Goal: Task Accomplishment & Management: Complete application form

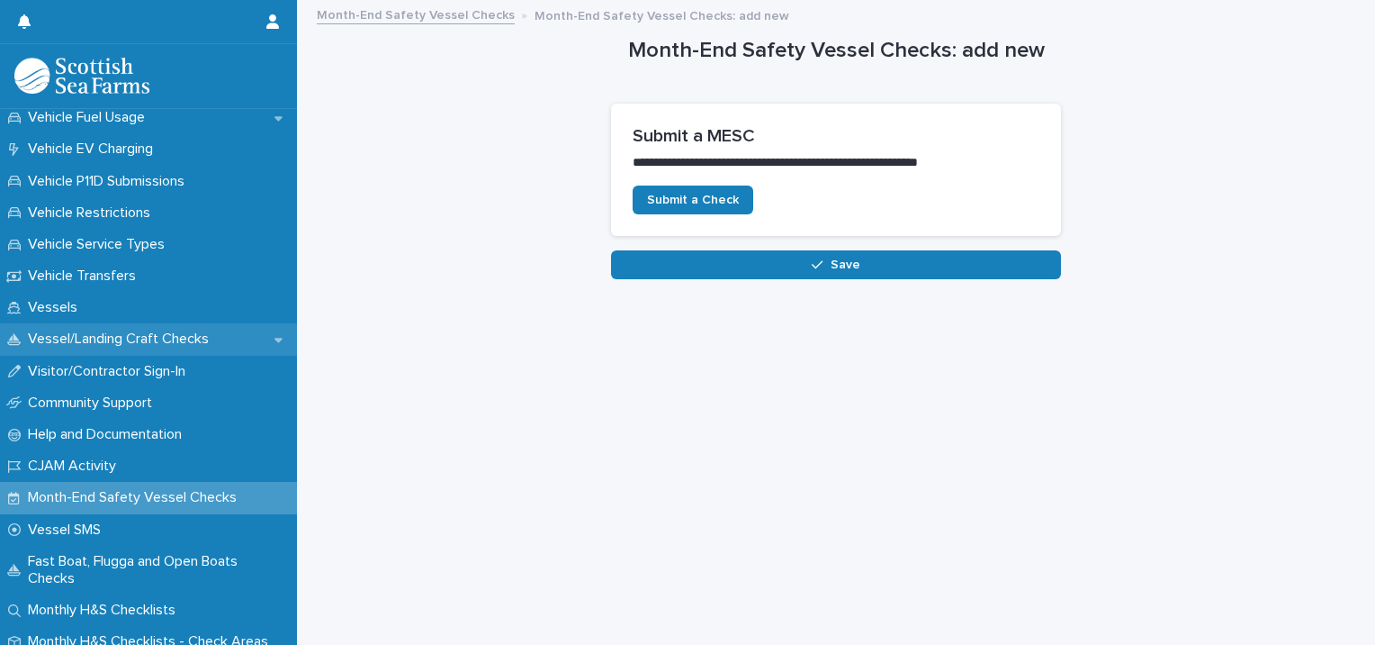
scroll to position [1477, 0]
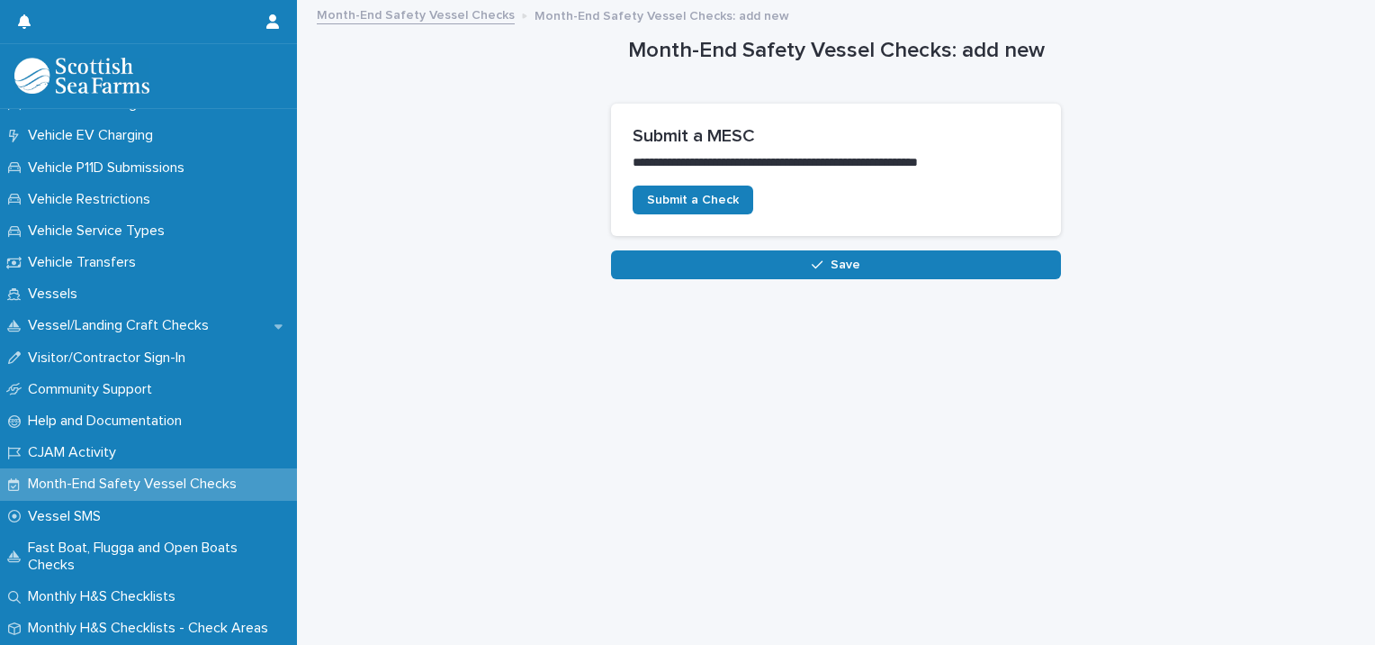
click at [86, 478] on p "Month-End Safety Vessel Checks" at bounding box center [136, 483] width 230 height 17
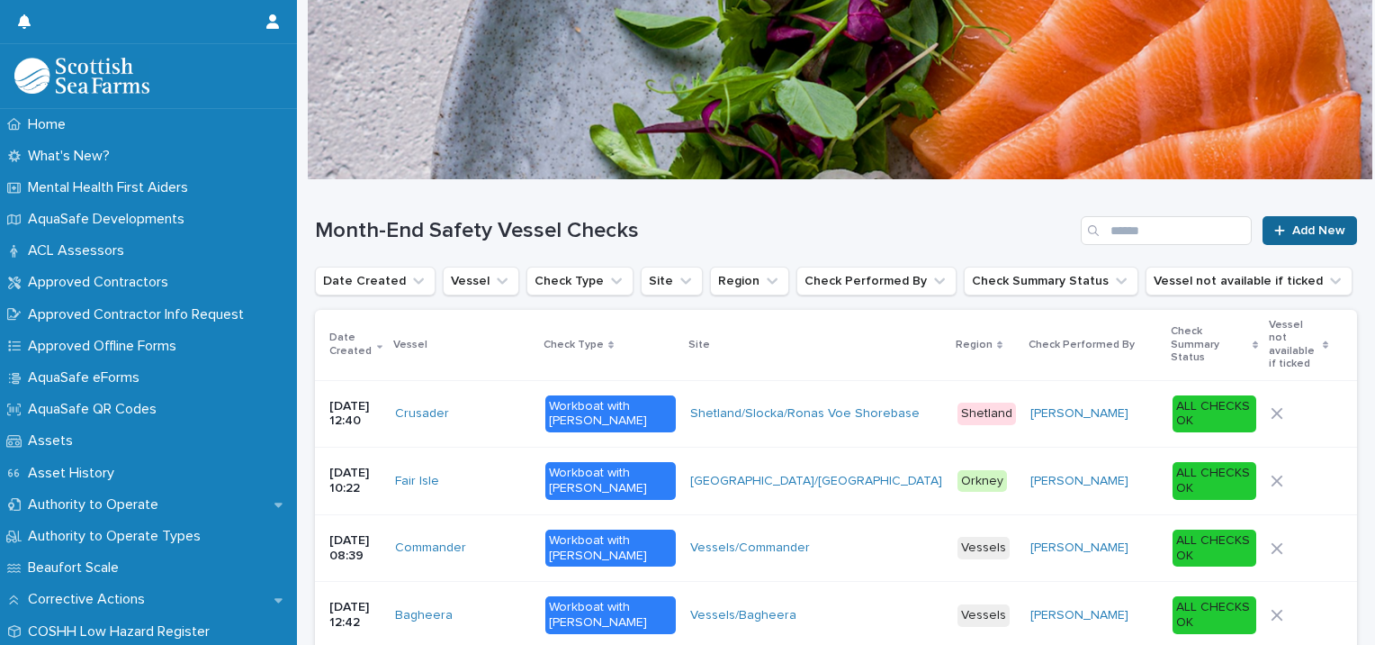
click at [1298, 227] on span "Add New" at bounding box center [1319, 230] width 53 height 13
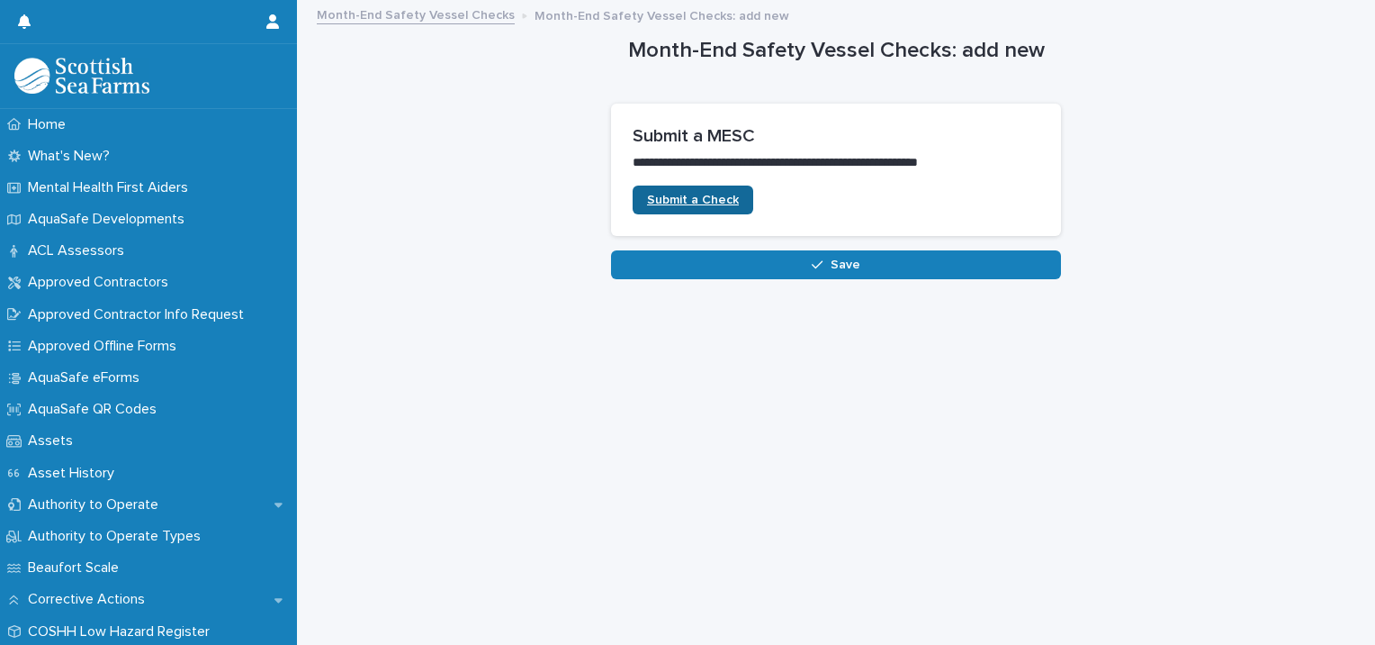
click at [681, 202] on span "Submit a Check" at bounding box center [693, 200] width 92 height 13
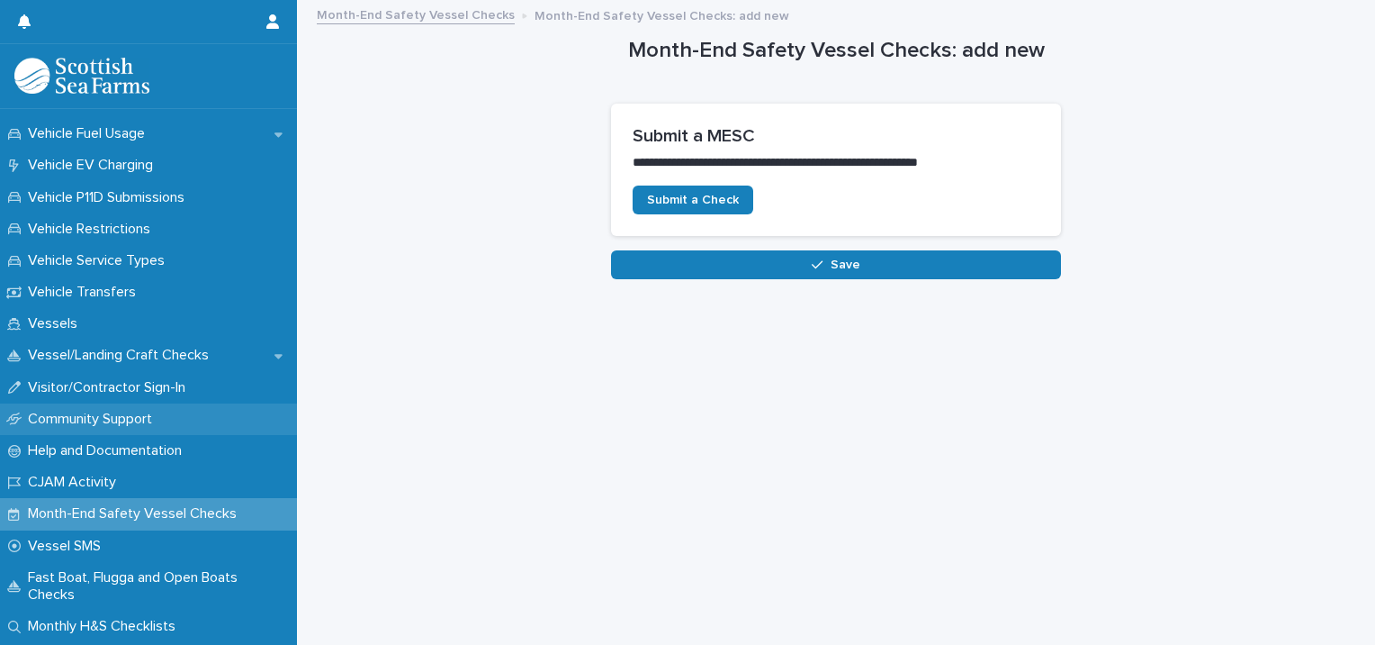
scroll to position [1477, 0]
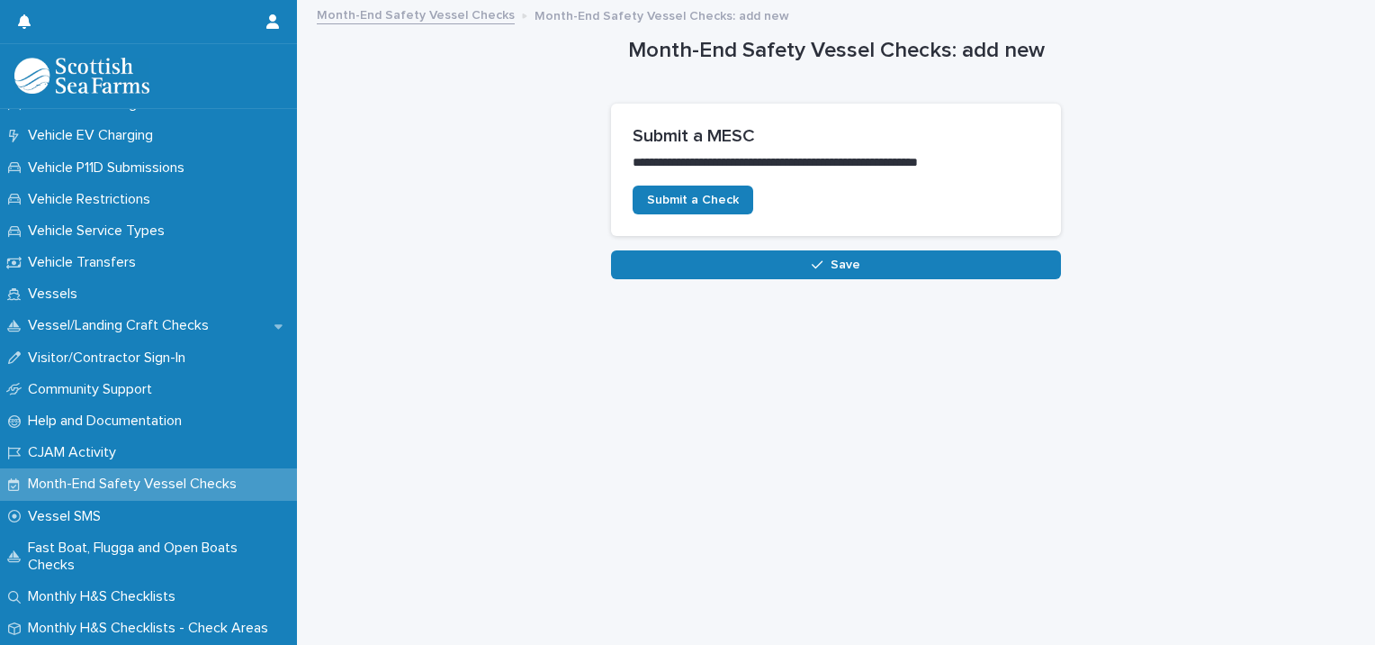
click at [88, 475] on p "Month-End Safety Vessel Checks" at bounding box center [136, 483] width 230 height 17
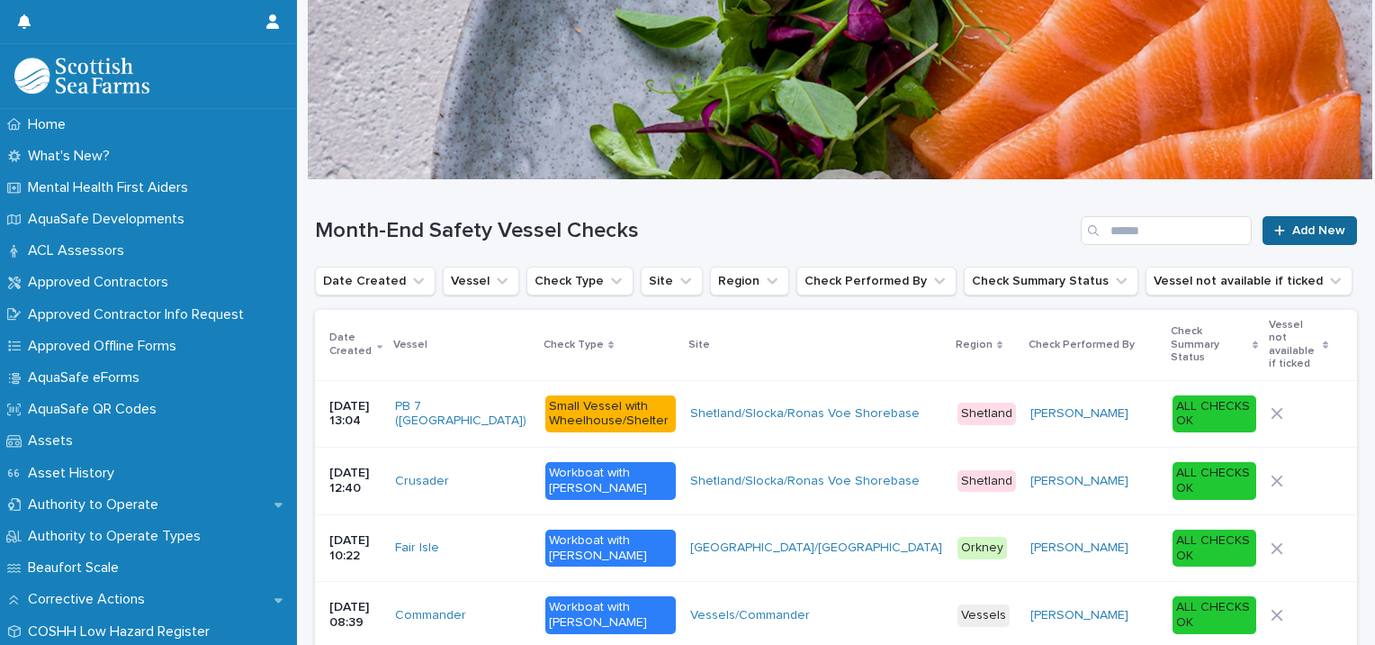
click at [1278, 223] on link "Add New" at bounding box center [1310, 230] width 95 height 29
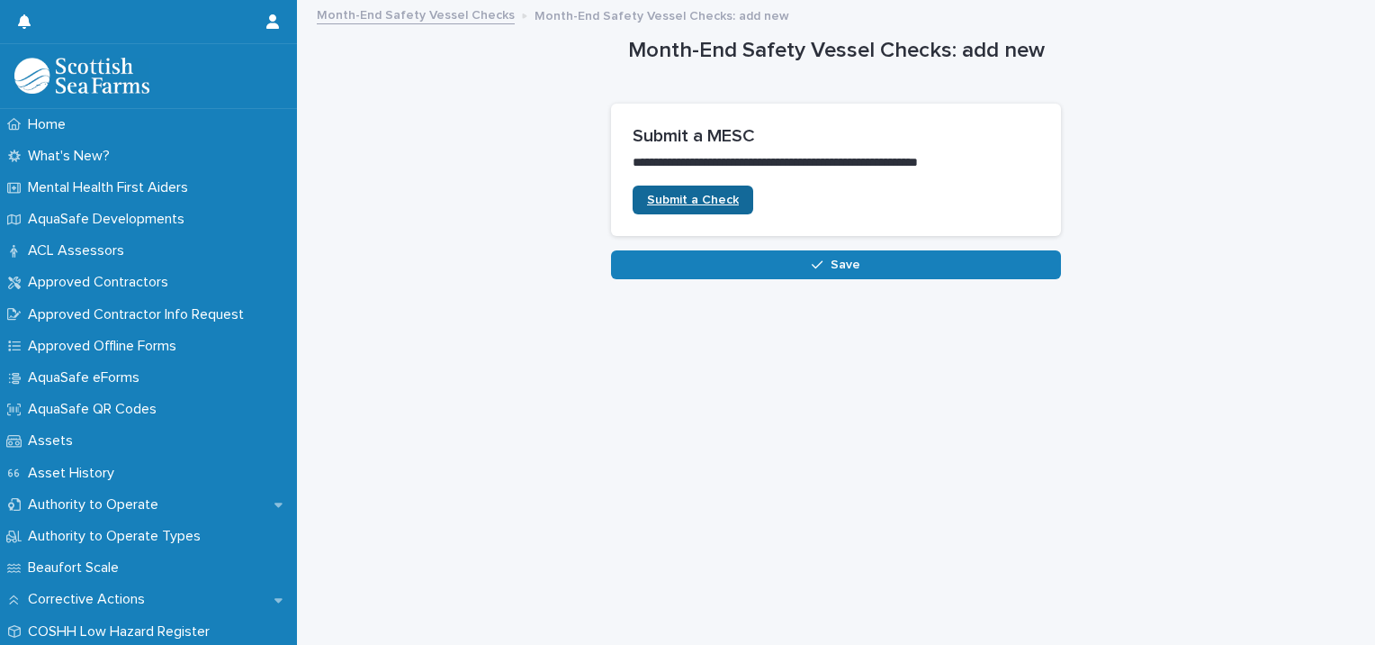
click at [665, 194] on span "Submit a Check" at bounding box center [693, 200] width 92 height 13
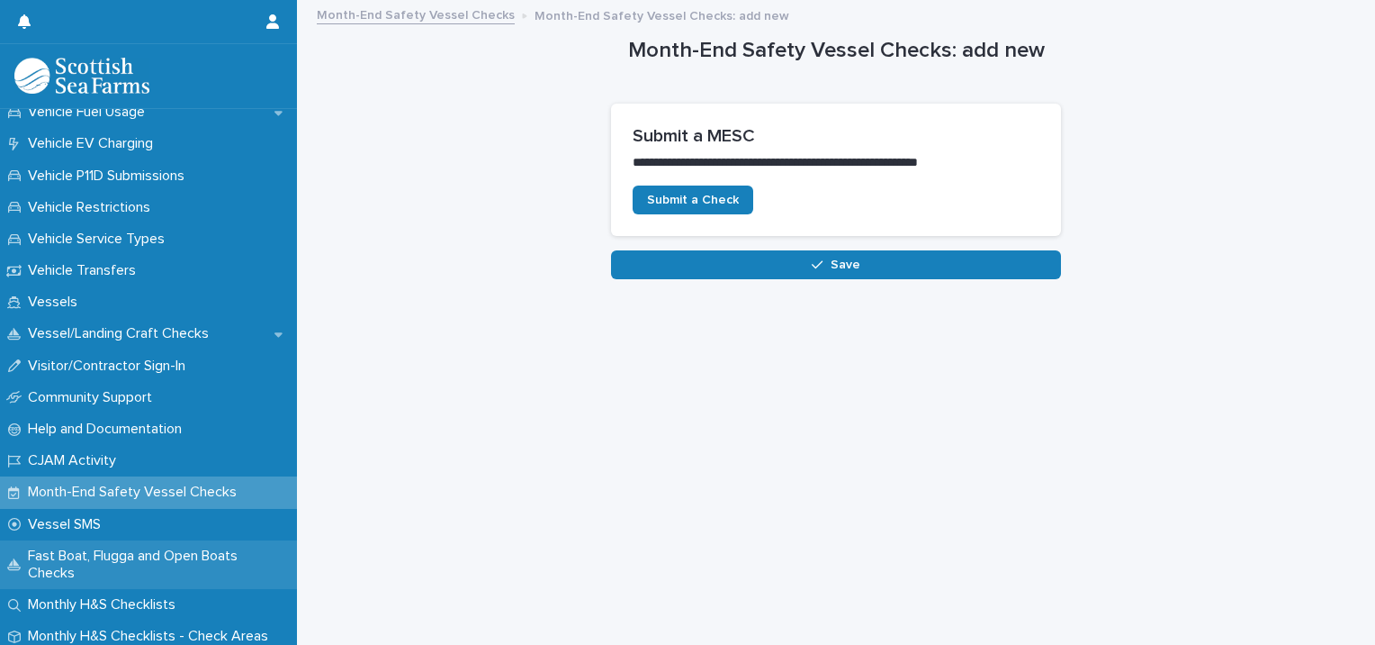
scroll to position [1477, 0]
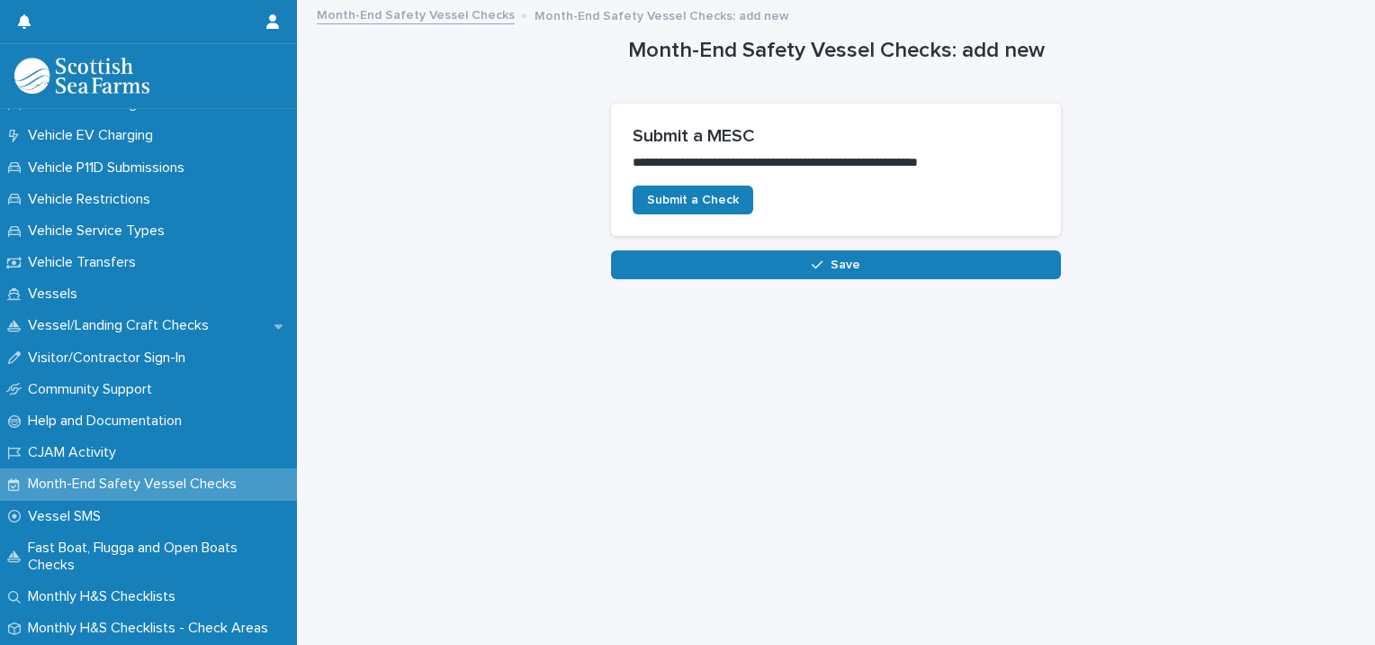
click at [697, 584] on div "**********" at bounding box center [836, 301] width 1060 height 598
